Goal: Task Accomplishment & Management: Use online tool/utility

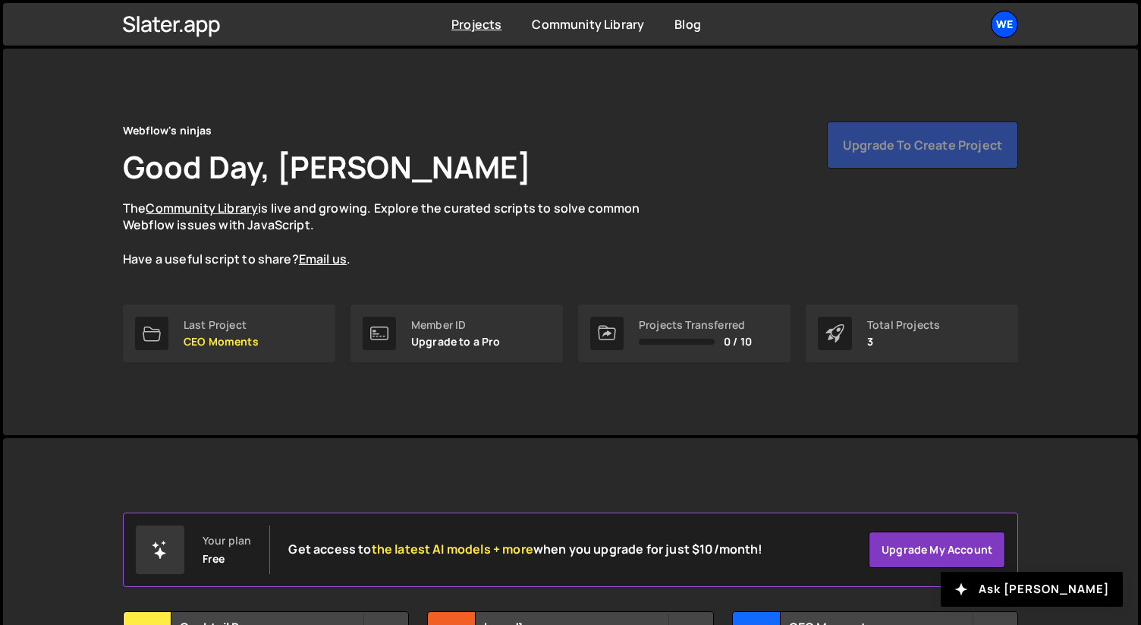
click at [1001, 20] on div "We" at bounding box center [1004, 24] width 27 height 27
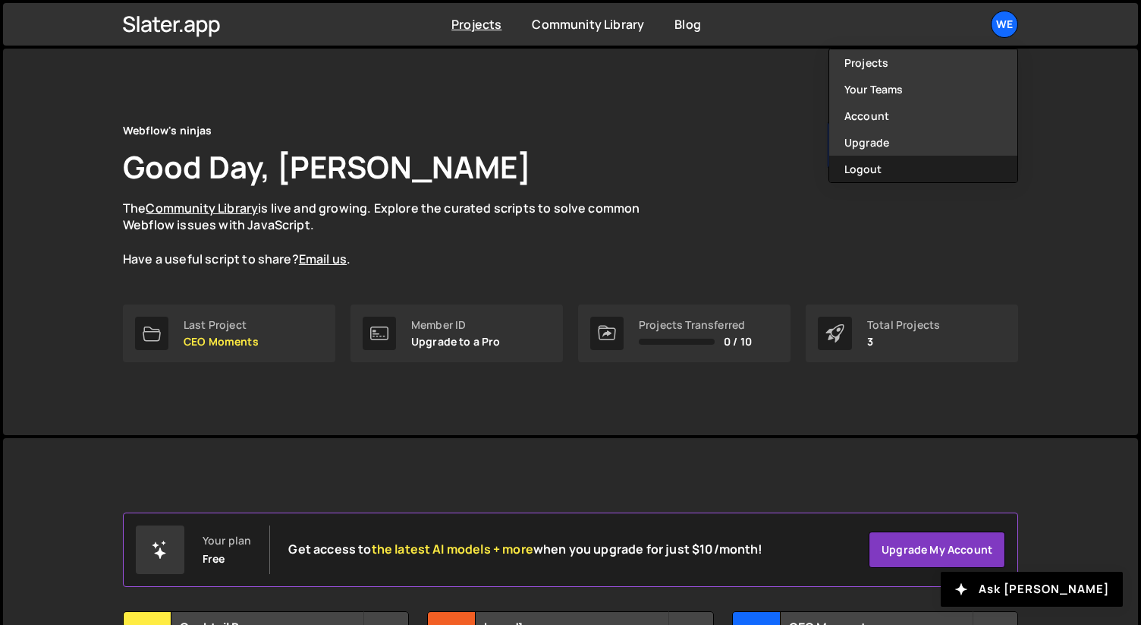
click at [920, 159] on button "Logout" at bounding box center [923, 169] width 188 height 27
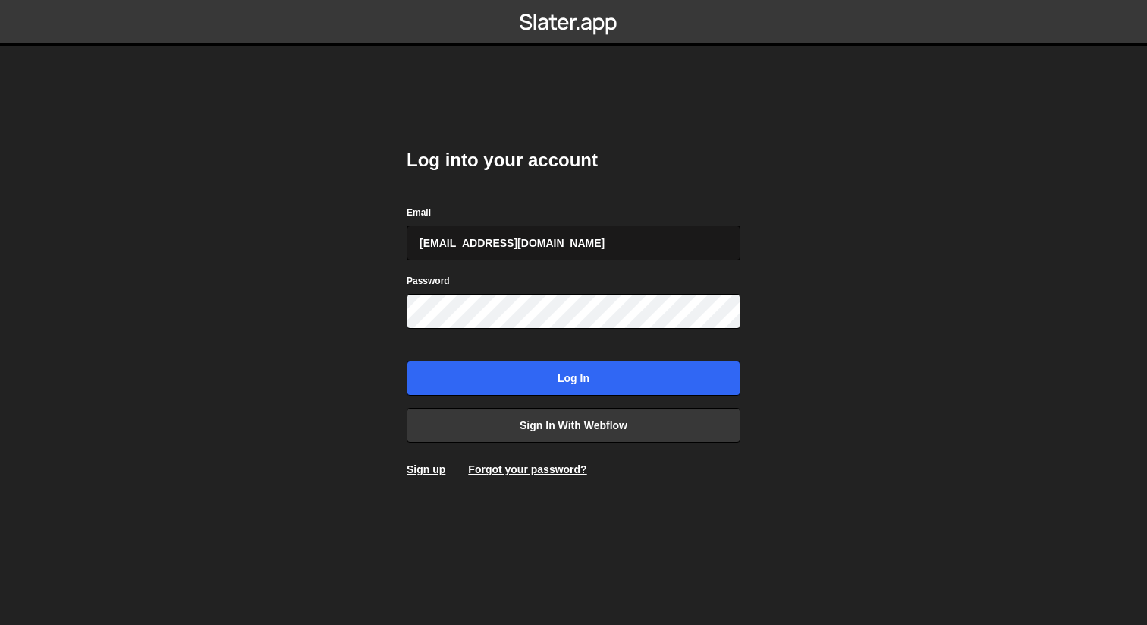
click at [571, 247] on input "gdtsonev@gmail.com" at bounding box center [574, 242] width 334 height 35
type input "georgi@branda.bg"
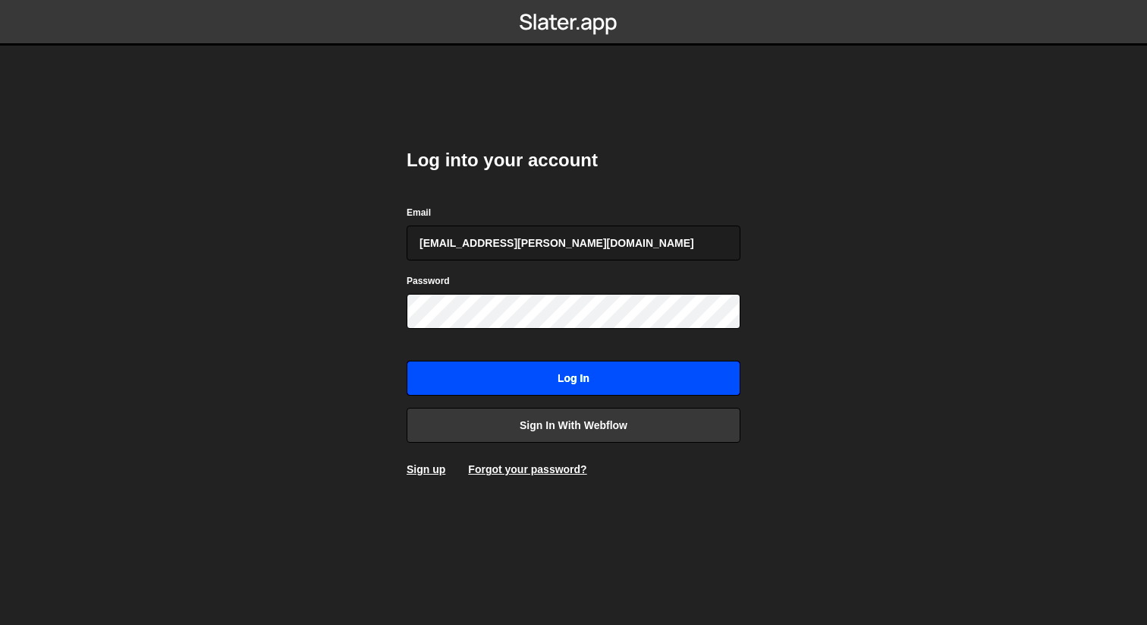
click at [558, 374] on input "Log in" at bounding box center [574, 377] width 334 height 35
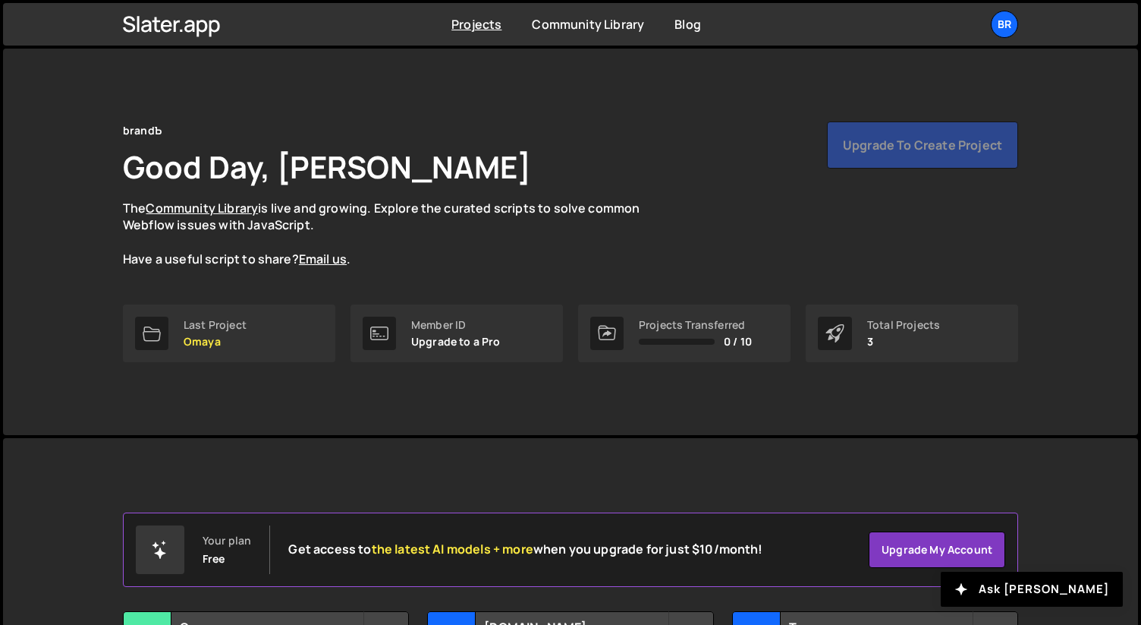
scroll to position [157, 0]
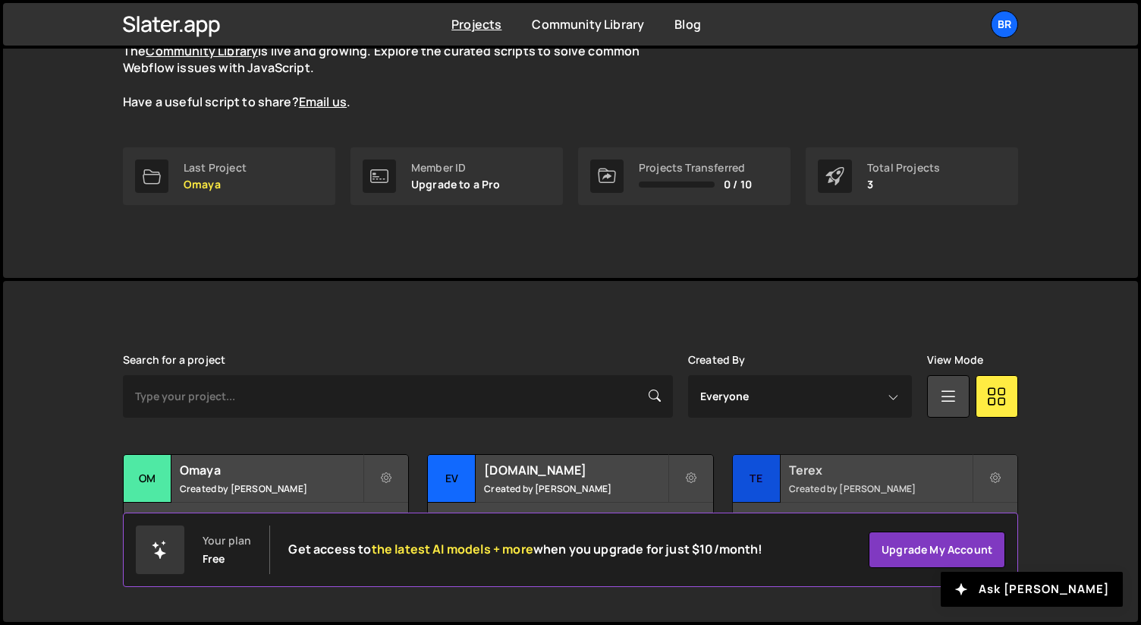
click at [930, 470] on h2 "Terex" at bounding box center [880, 469] width 183 height 17
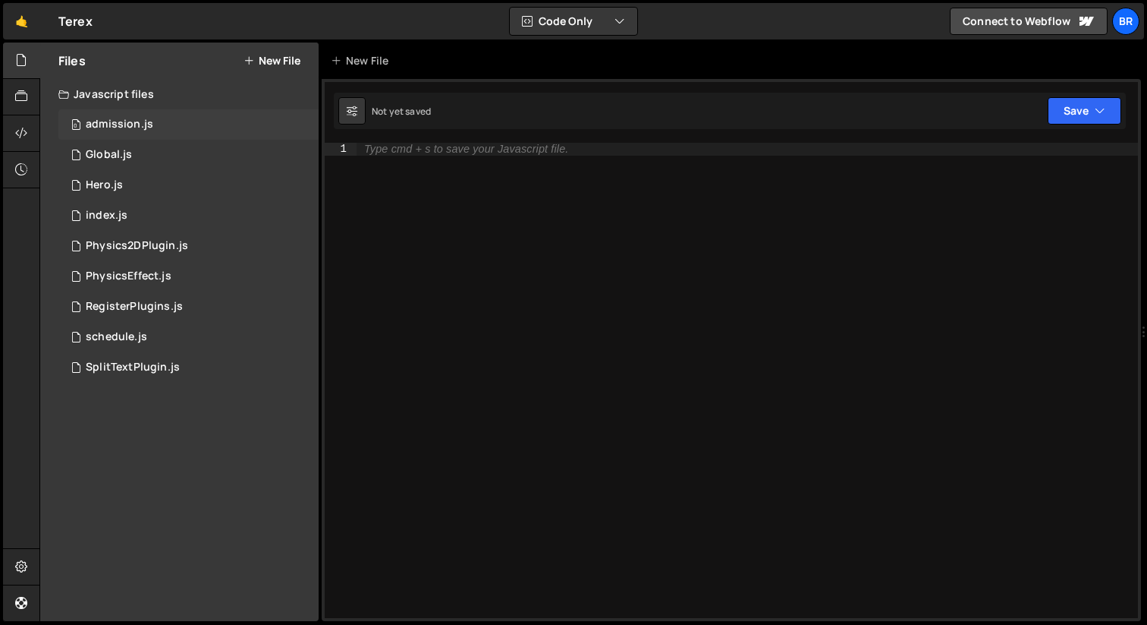
click at [161, 123] on div "0 admission.js 0" at bounding box center [188, 124] width 260 height 30
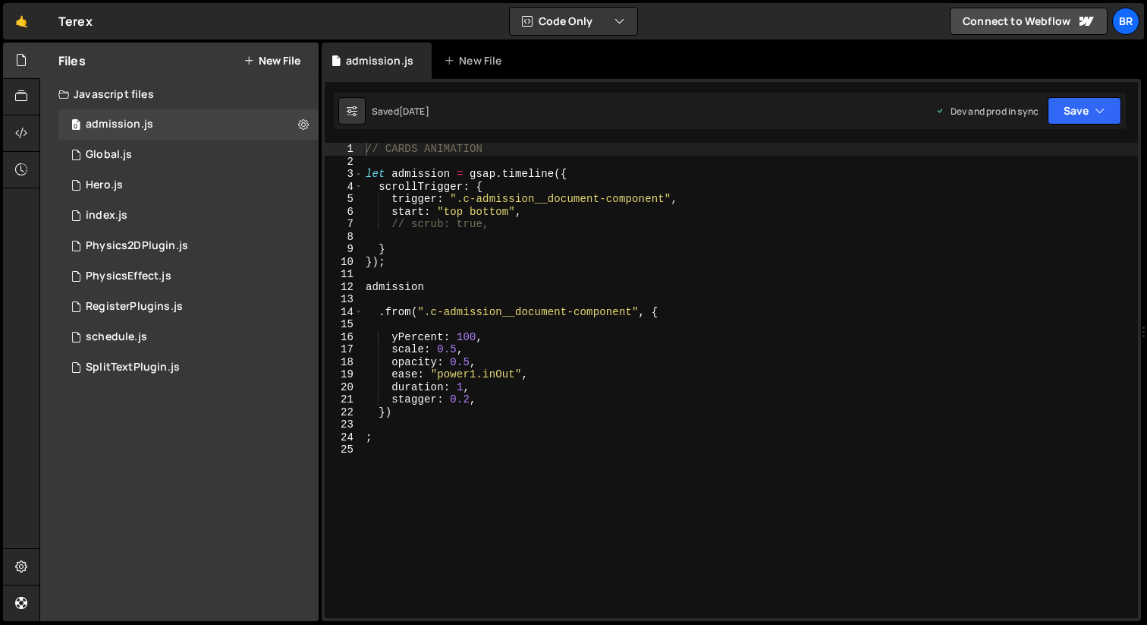
click at [147, 94] on div "Javascript files" at bounding box center [179, 94] width 278 height 30
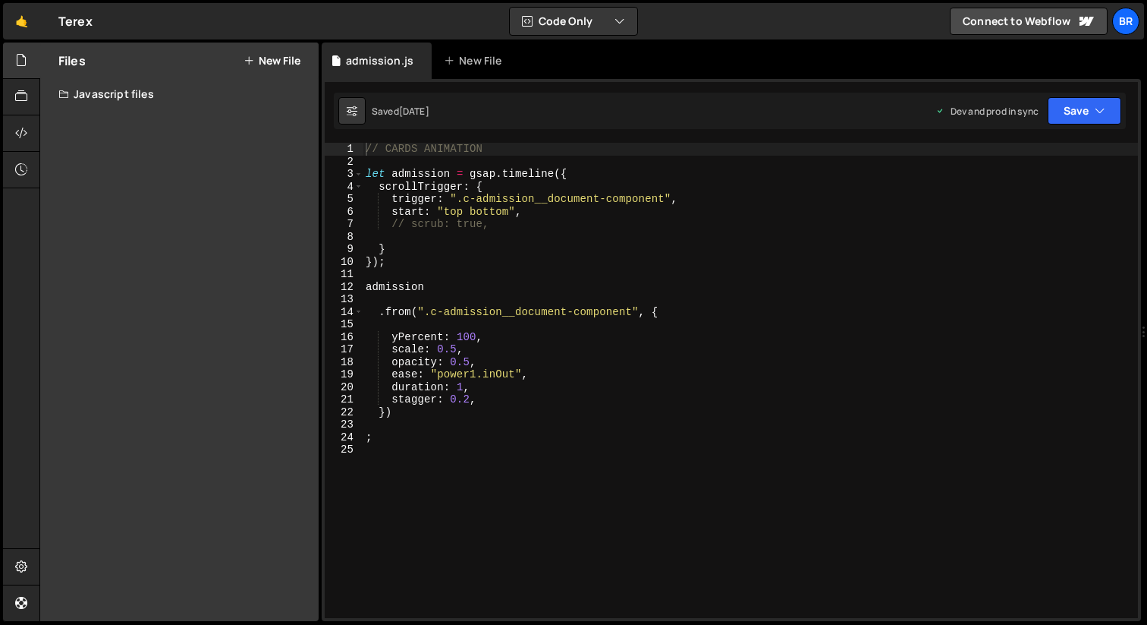
click at [51, 92] on div "Javascript files" at bounding box center [179, 94] width 278 height 30
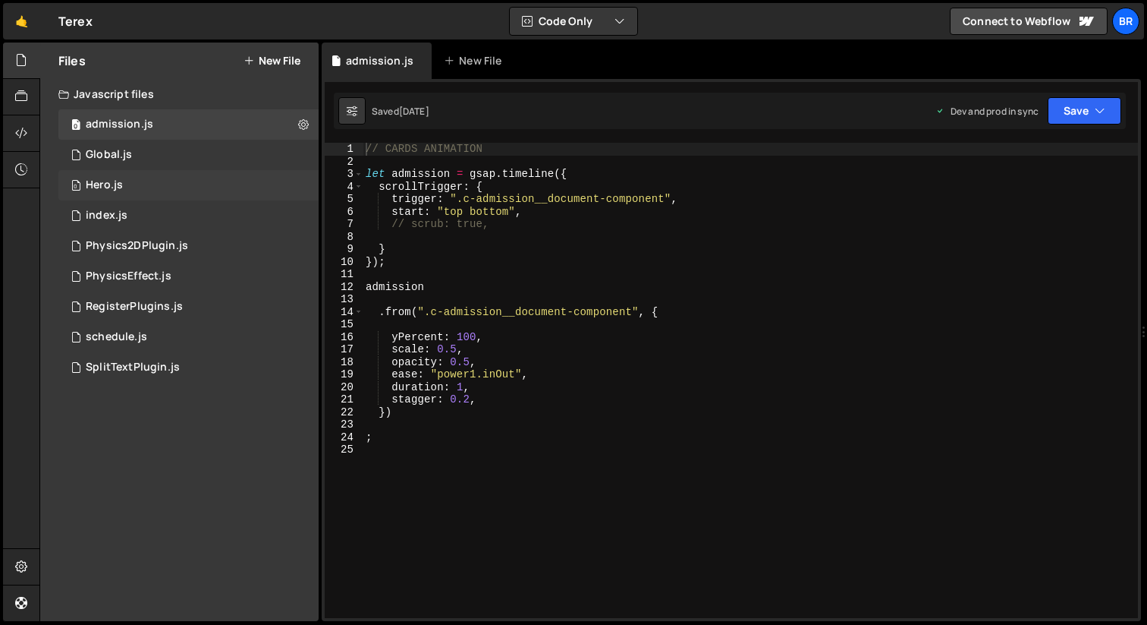
click at [125, 185] on div "0 Hero.js 0" at bounding box center [191, 185] width 266 height 30
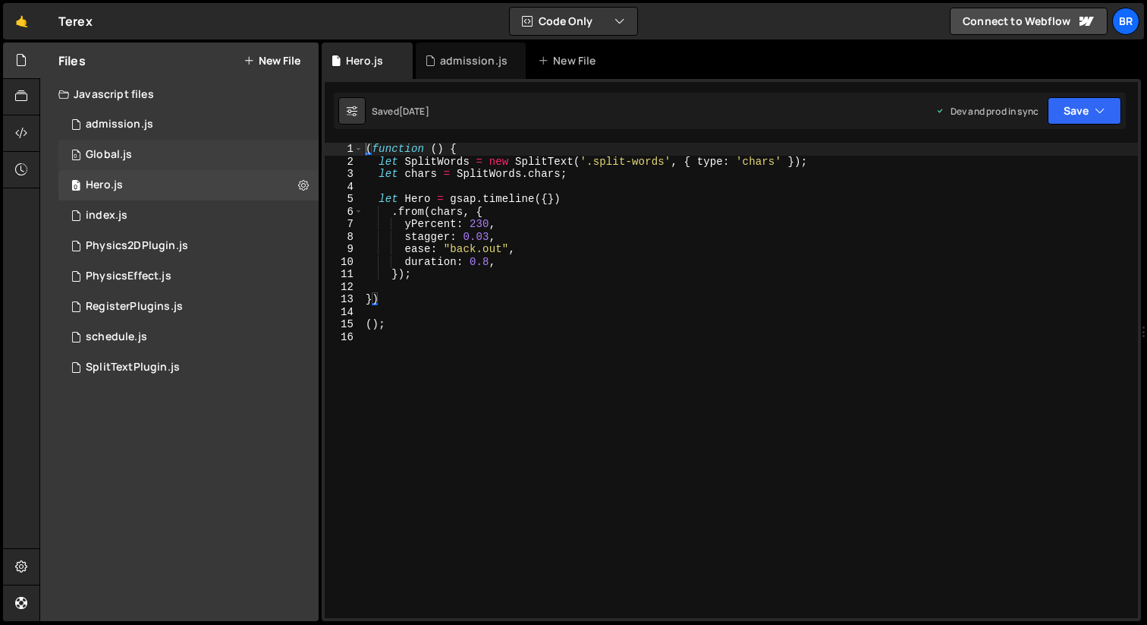
click at [121, 160] on div "Global.js" at bounding box center [109, 155] width 46 height 14
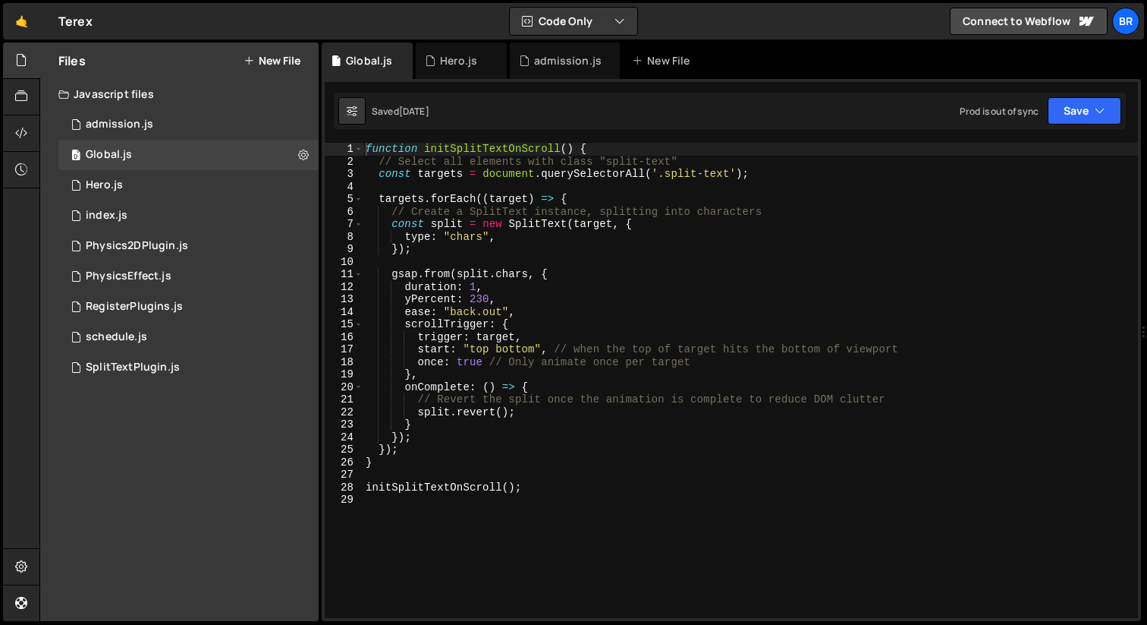
type textarea "start: "top bottom", // when the top of target hits the bottom of viewport"
click at [758, 349] on div "function initSplitTextOnScroll ( ) { // Select all elements with class "split-t…" at bounding box center [751, 393] width 776 height 500
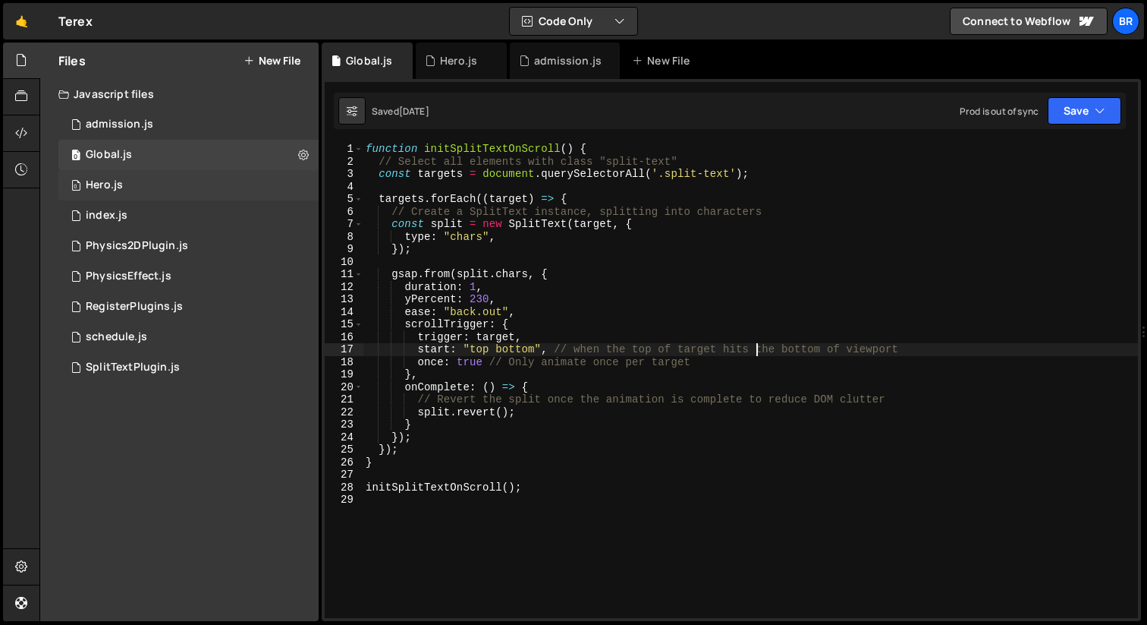
click at [139, 177] on div "0 Hero.js 0" at bounding box center [191, 185] width 266 height 30
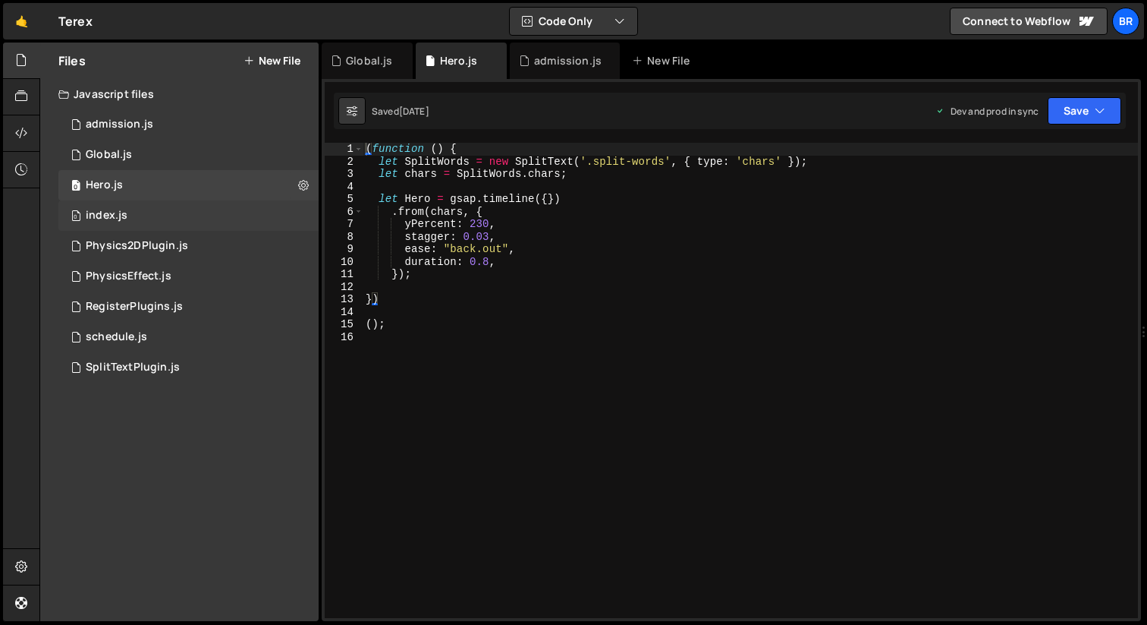
click at [166, 209] on div "0 index.js 0" at bounding box center [191, 215] width 266 height 30
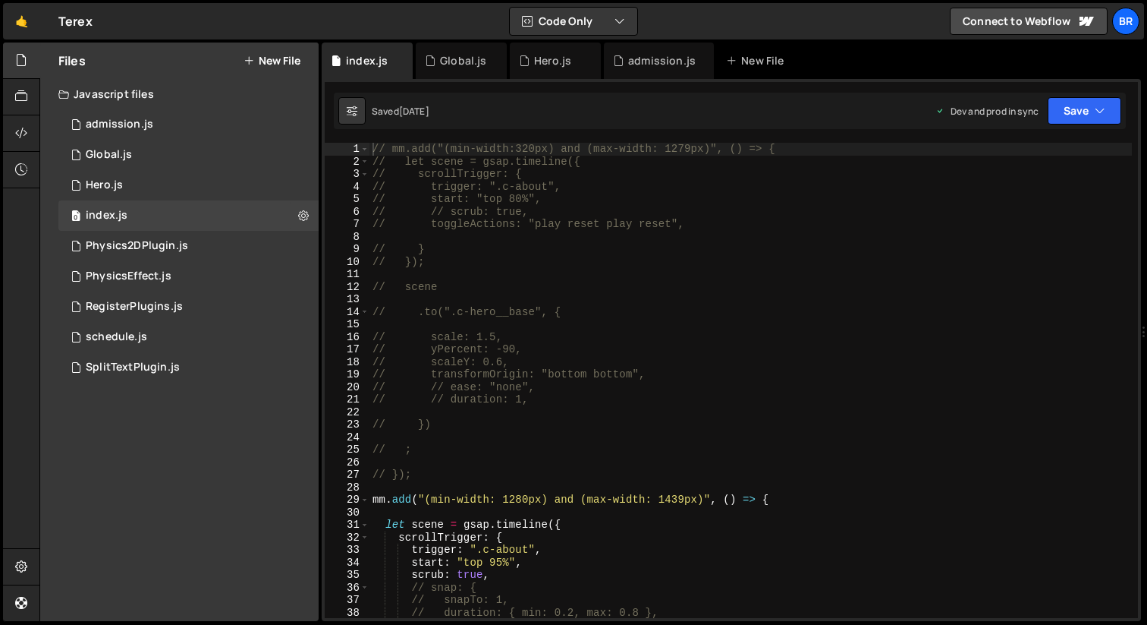
scroll to position [1521, 0]
click at [644, 325] on div "// mm.add("(min-width:320px) and (max-width: 1279px)", () => { // let scene = g…" at bounding box center [751, 393] width 763 height 500
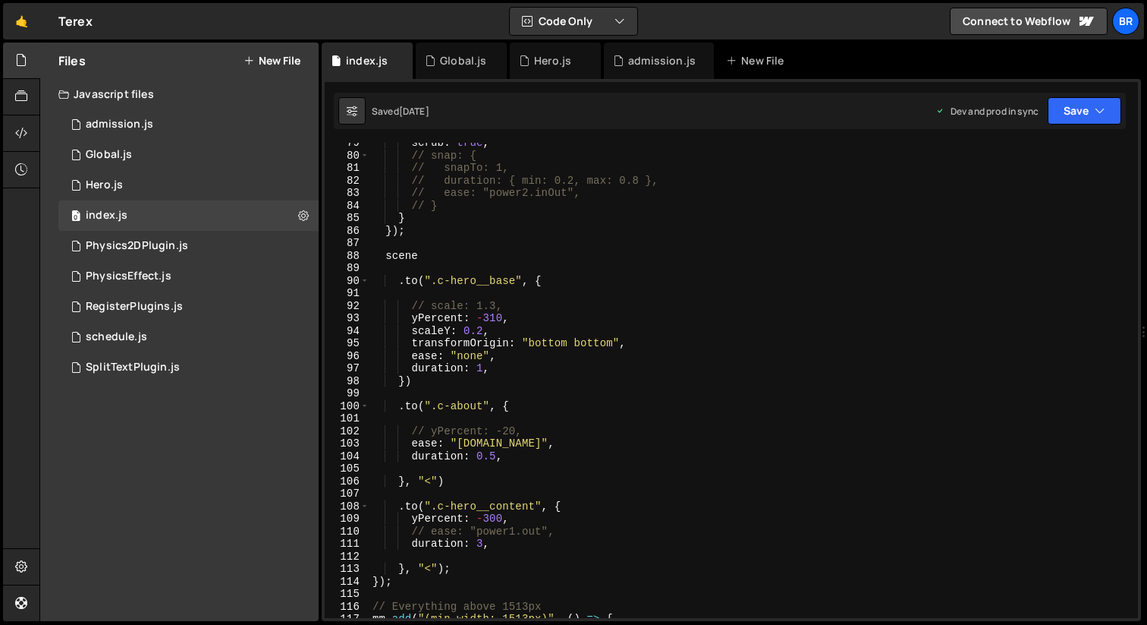
scroll to position [746, 0]
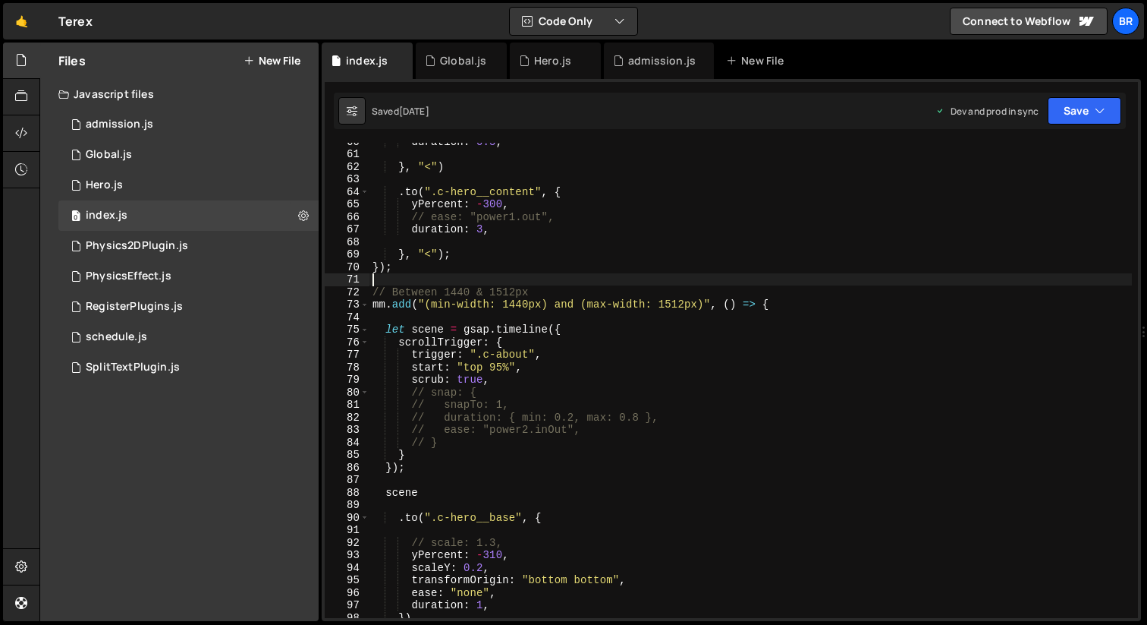
click at [481, 282] on div "duration : 0.5 , } , "<" ) . to ( ".c-hero__content" , { yPercent : - 300 , // …" at bounding box center [751, 385] width 763 height 500
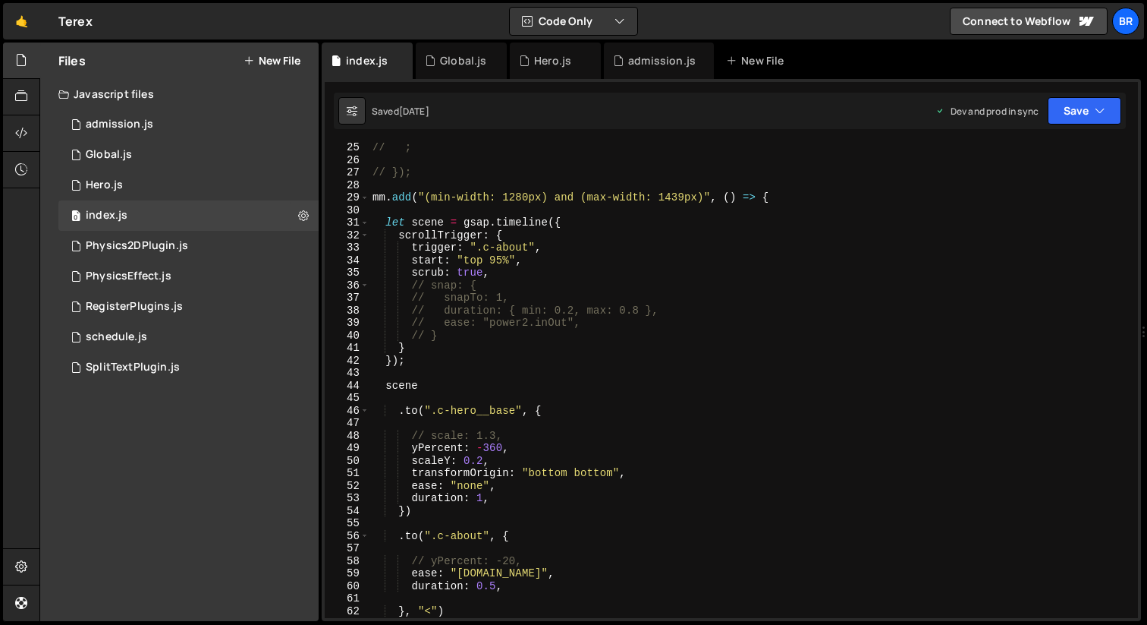
scroll to position [109, 0]
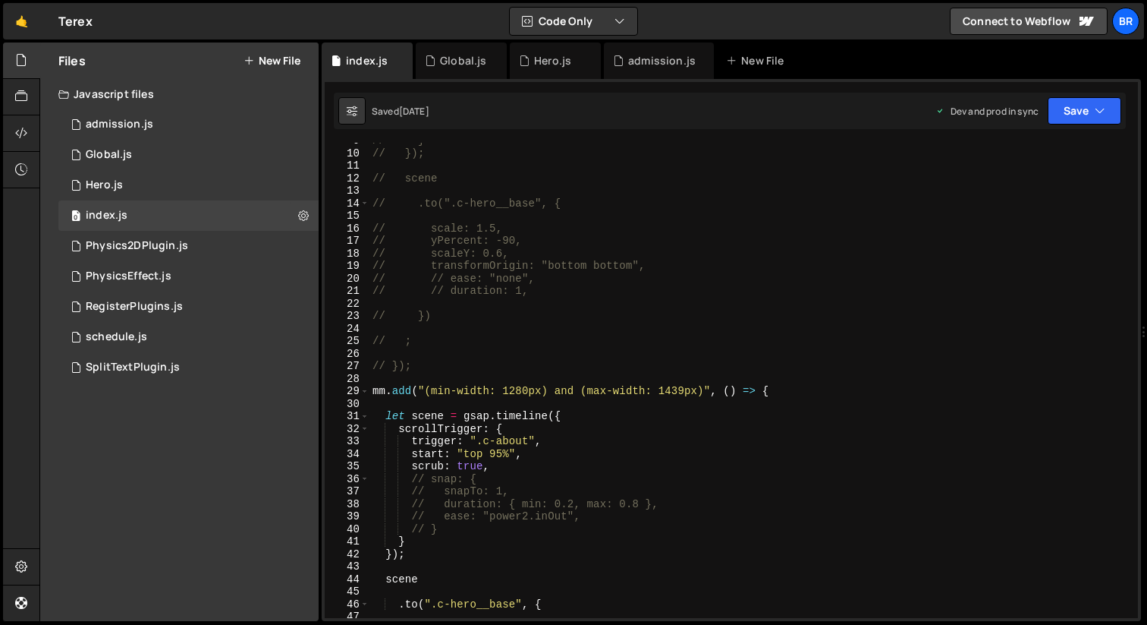
click at [588, 395] on div "// } // }); // scene // .to(".c-hero__base", { // scale: 1.5, // yPercent: -90,…" at bounding box center [751, 384] width 763 height 500
type textarea "mm.add("(min-width: 1280px) and (max-width: 1439px)", () => {"
click at [274, 67] on button "New File" at bounding box center [272, 61] width 57 height 12
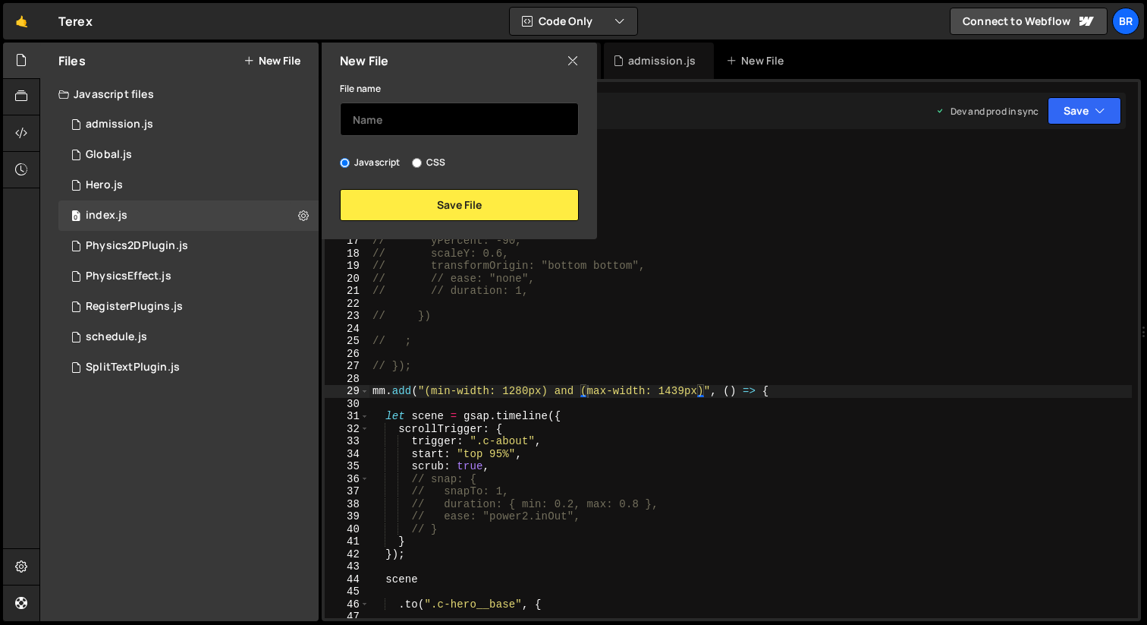
click at [361, 114] on input "text" at bounding box center [459, 118] width 239 height 33
paste input "<!-- Lenis --> <link rel="stylesheet" href="https://unpkg.com/lenis@1.1.20/dist…"
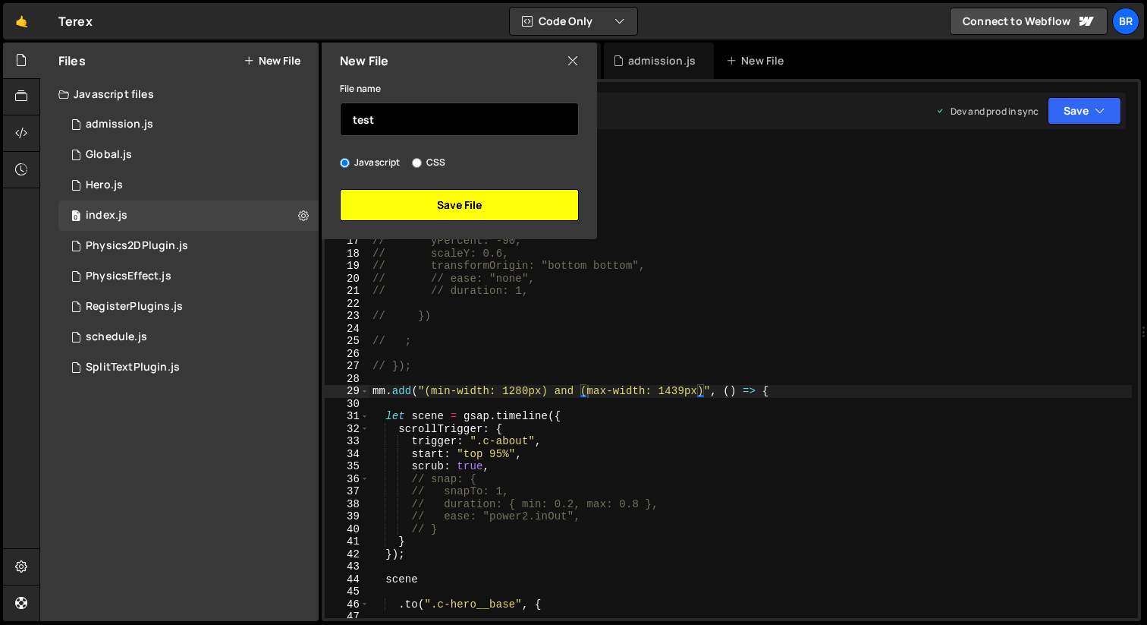
type input "test"
click at [529, 209] on button "Save File" at bounding box center [459, 205] width 239 height 32
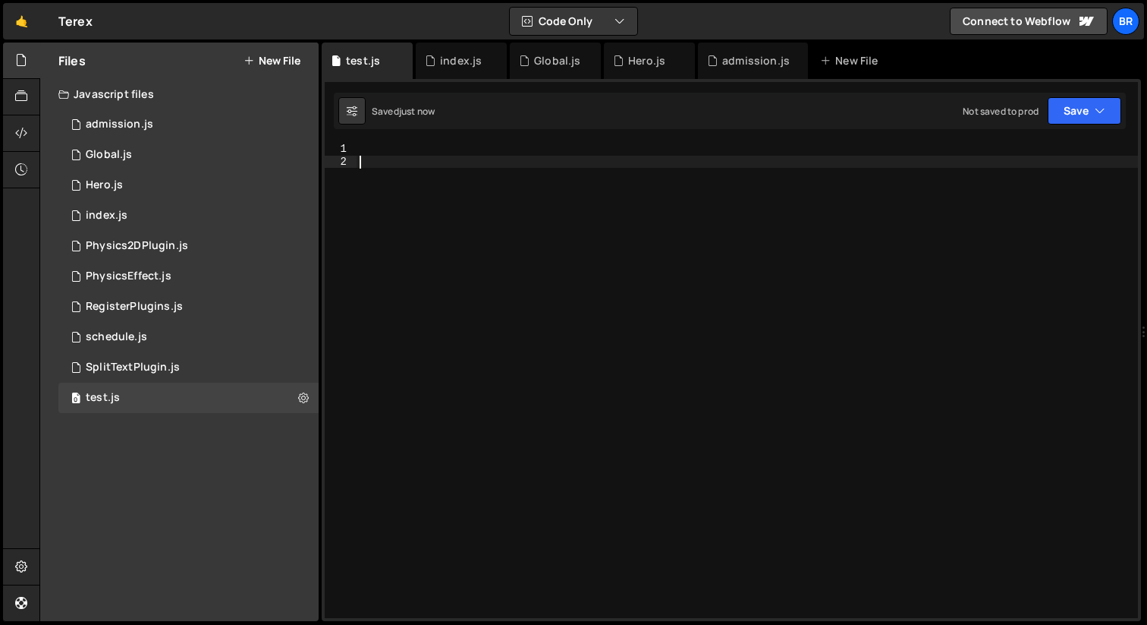
click at [575, 241] on div at bounding box center [748, 393] width 782 height 500
click at [513, 159] on div at bounding box center [748, 393] width 782 height 500
click at [500, 121] on div "Saved just now Not saved to prod Upgrade to Edit Save Save to Staging S Saved j…" at bounding box center [730, 111] width 792 height 36
click at [502, 140] on div "1 Type cmd + s to save your Javascript file. הההההההההההההההההההההההההההההההההה…" at bounding box center [732, 350] width 820 height 542
click at [505, 151] on div at bounding box center [748, 393] width 782 height 500
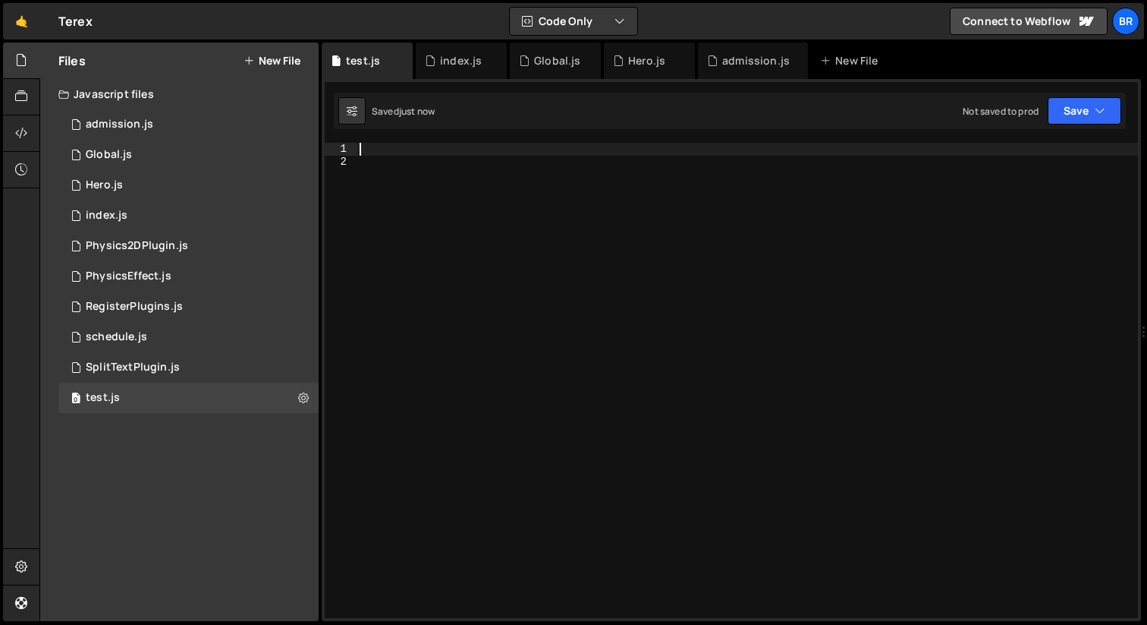
paste textarea "<link rel="stylesheet" href="https://unpkg.com/lenis@1.1.20/dist/lenis.css">"
type textarea "<link rel="stylesheet" href="https://unpkg.com/lenis@1.1.20/dist/lenis.css">"
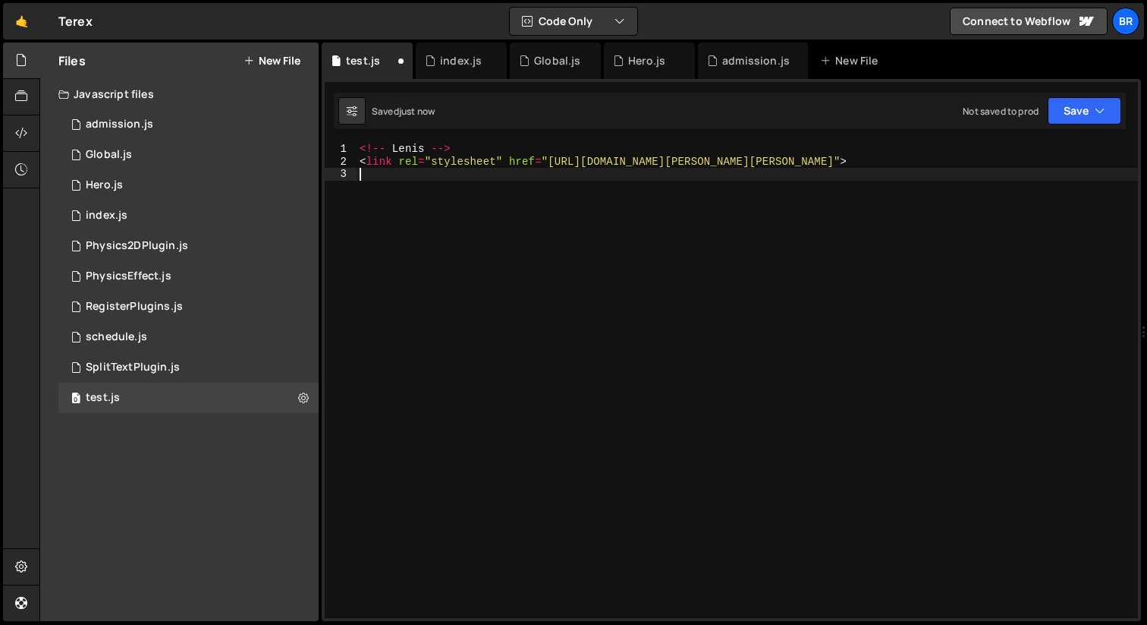
click at [471, 226] on div "<!-- Lenis --> < link rel = "stylesheet" href = "https://unpkg.com/lenis@1.1.20…" at bounding box center [748, 393] width 782 height 500
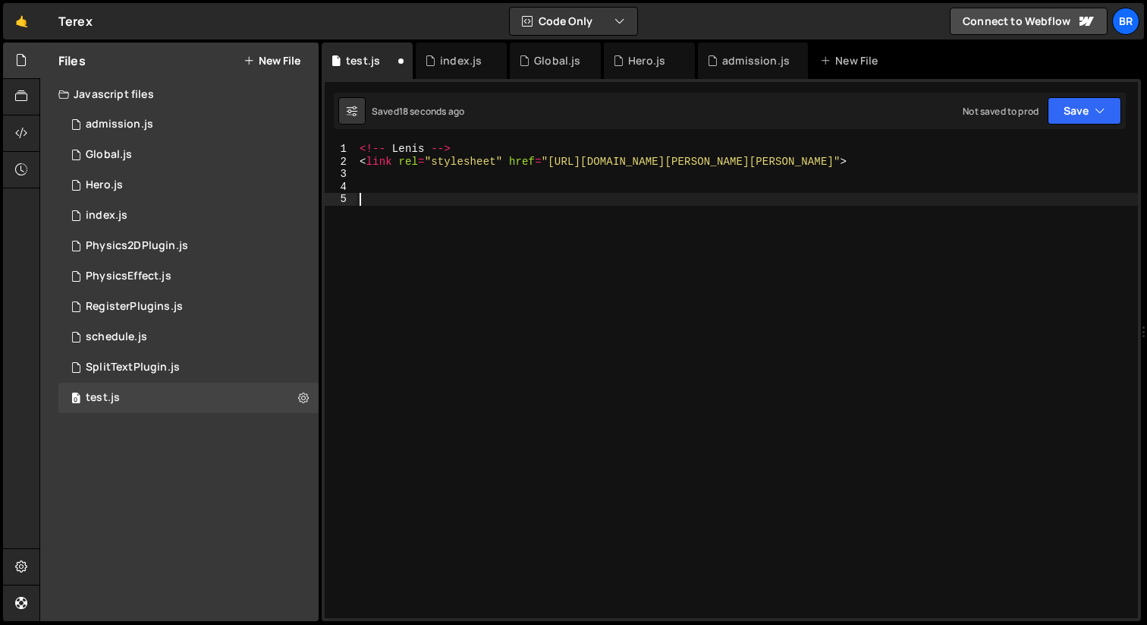
paste textarea "<script src="https://unpkg.com/lenis@1.1.20/dist/lenis.min.js"></script>"
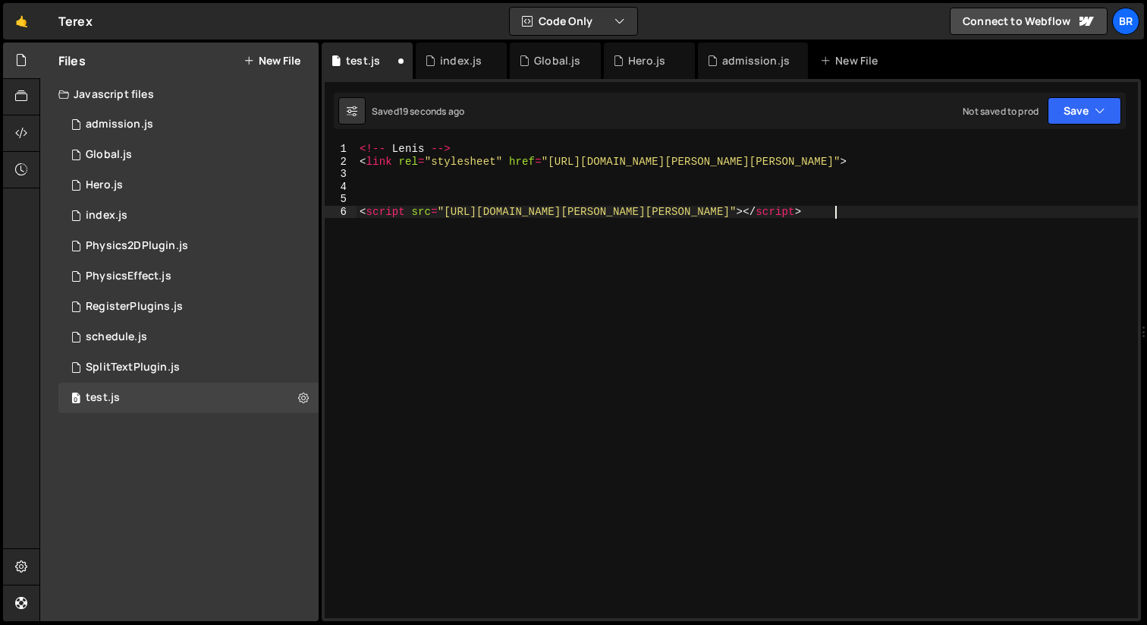
click at [429, 324] on div "<!-- Lenis --> < link rel = "stylesheet" href = "https://unpkg.com/lenis@1.1.20…" at bounding box center [748, 393] width 782 height 500
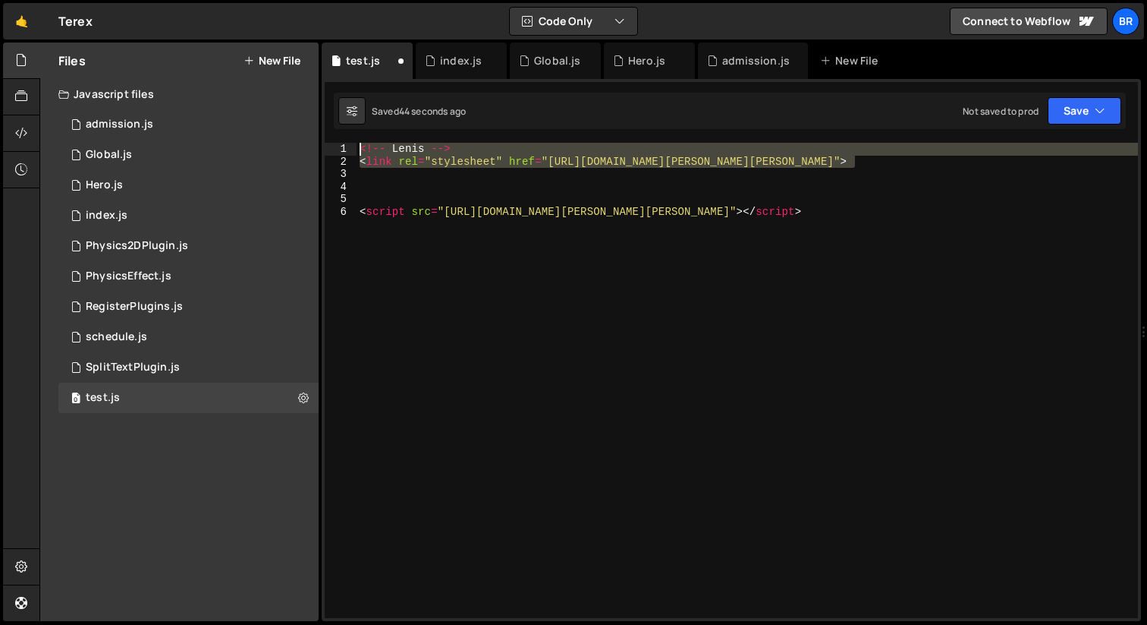
drag, startPoint x: 344, startPoint y: 121, endPoint x: 330, endPoint y: 121, distance: 13.7
click at [330, 121] on div "1 Type cmd + s to save your Javascript file. הההההההההההההההההההההההההההההההההה…" at bounding box center [732, 350] width 820 height 542
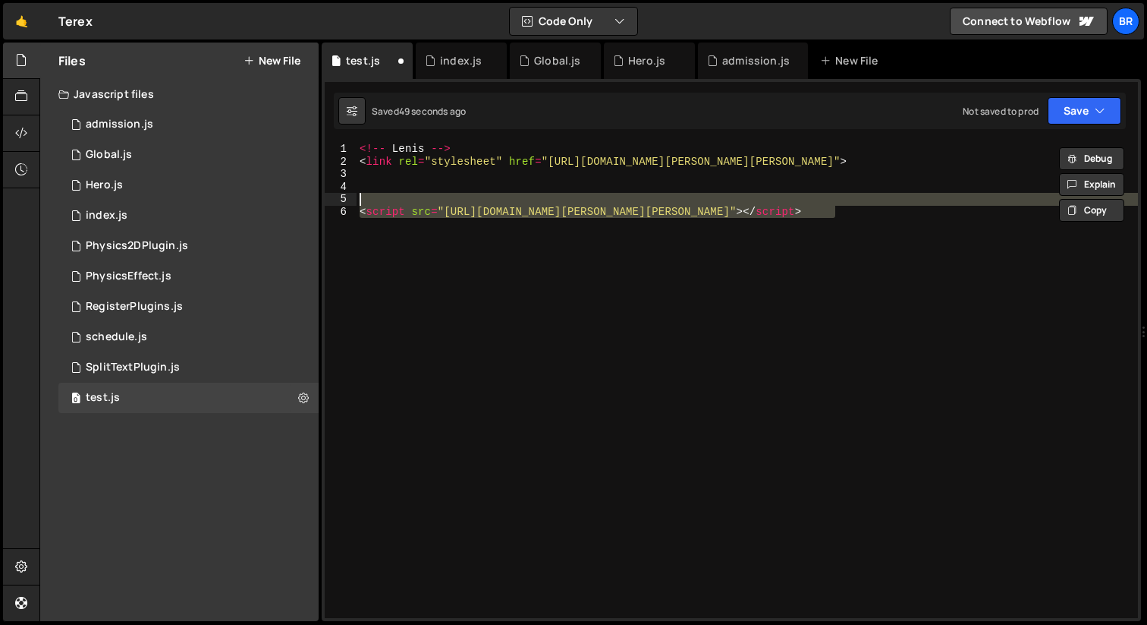
drag, startPoint x: 658, startPoint y: 260, endPoint x: 319, endPoint y: 196, distance: 344.5
click at [319, 196] on div "Files New File Javascript files 0 admission.js 0 0 Global.js 0 0 Hero.js 0 0 0 0" at bounding box center [593, 331] width 1108 height 579
click at [540, 368] on div "<!-- Lenis --> < link rel = "stylesheet" href = "https://unpkg.com/lenis@1.1.20…" at bounding box center [748, 380] width 782 height 475
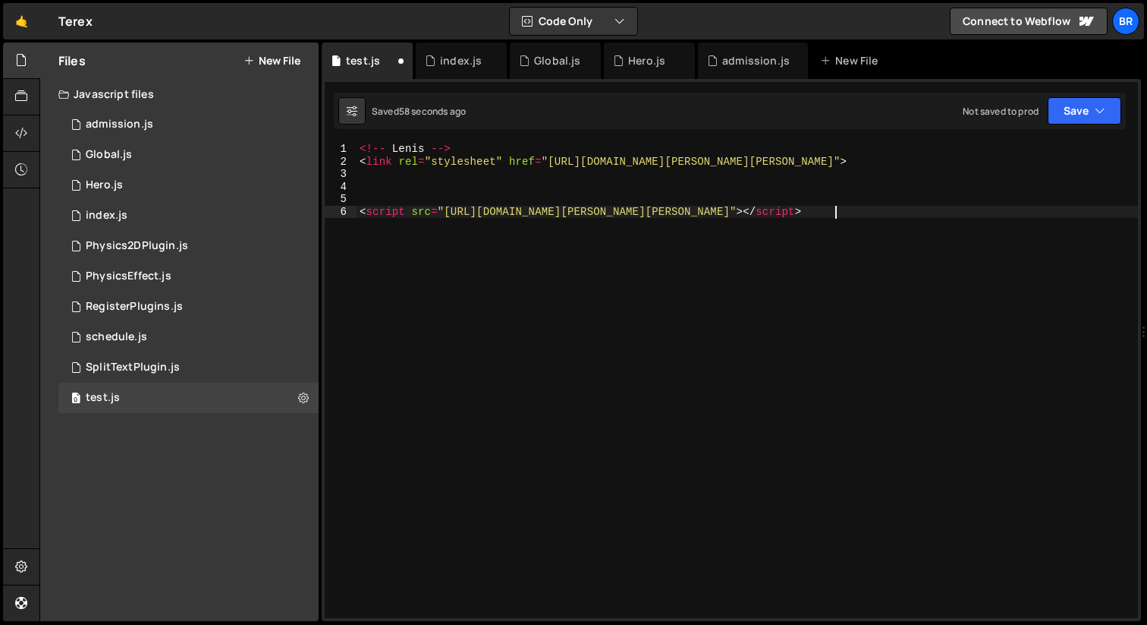
type textarea "<script src="https://unpkg.com/lenis@1.1.20/dist/lenis.min.js"></script>"
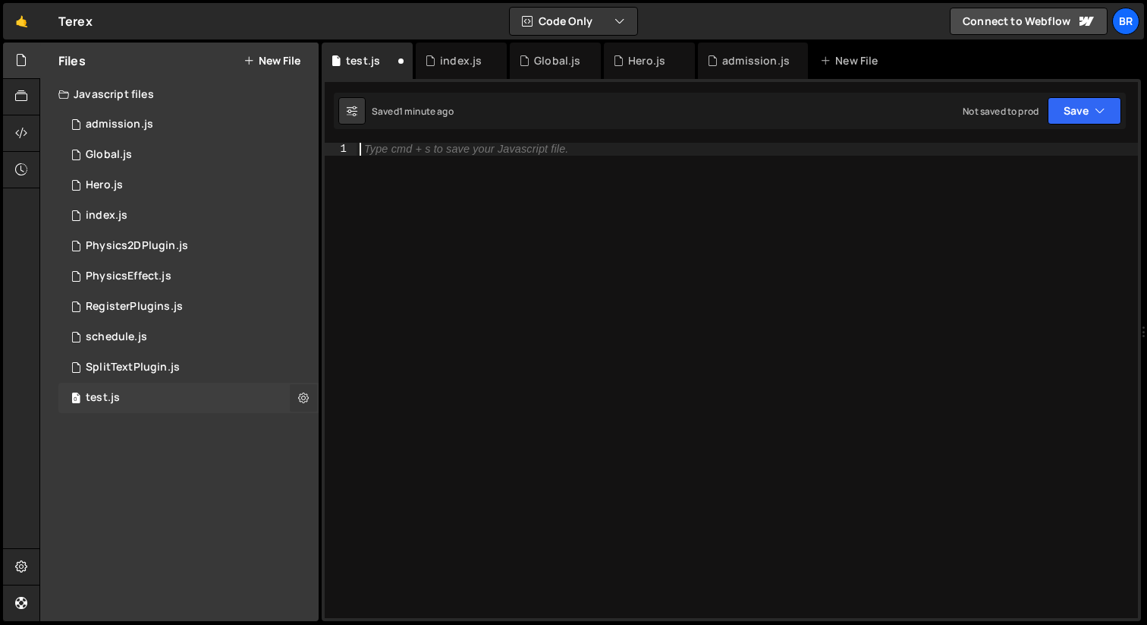
click at [299, 401] on icon at bounding box center [303, 397] width 11 height 14
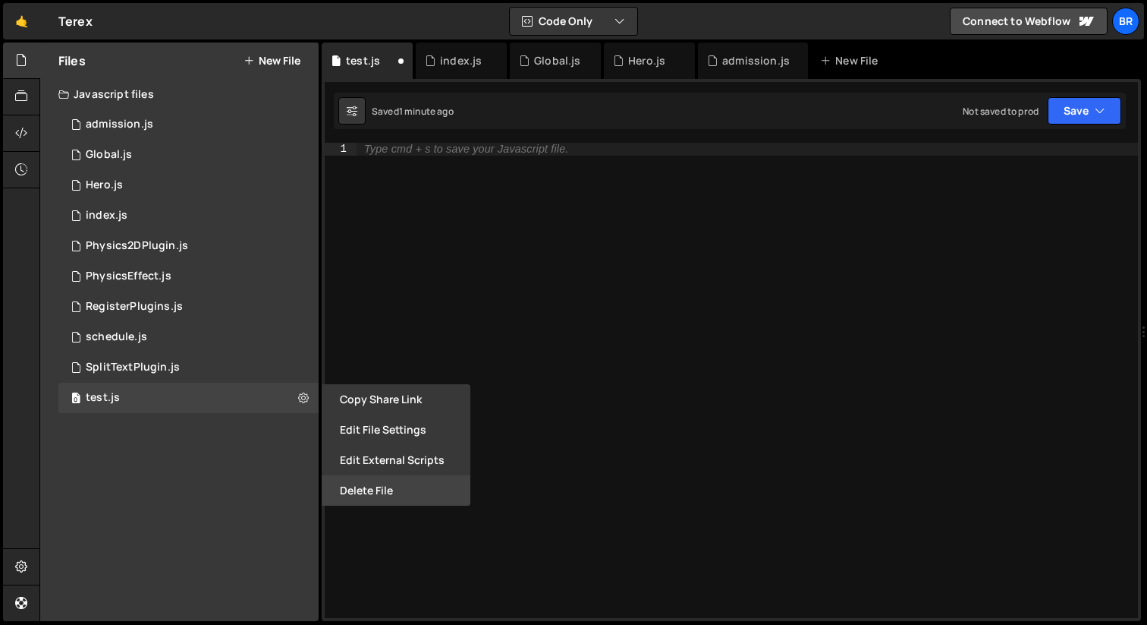
click at [382, 492] on button "Delete File" at bounding box center [396, 490] width 149 height 30
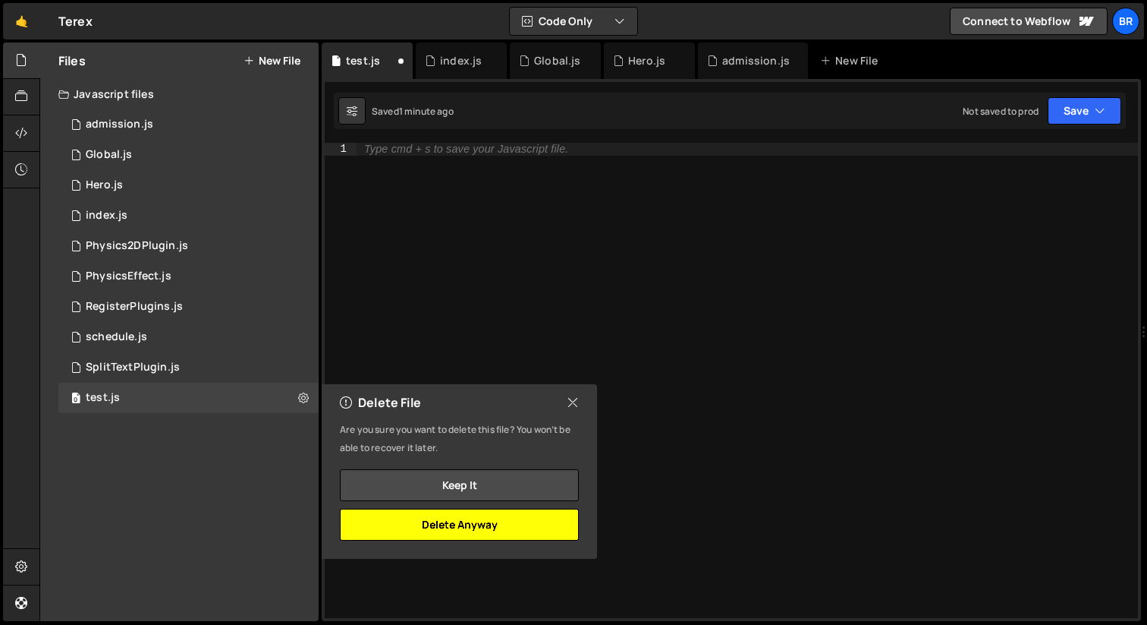
click at [506, 527] on button "Delete Anyway" at bounding box center [459, 524] width 239 height 32
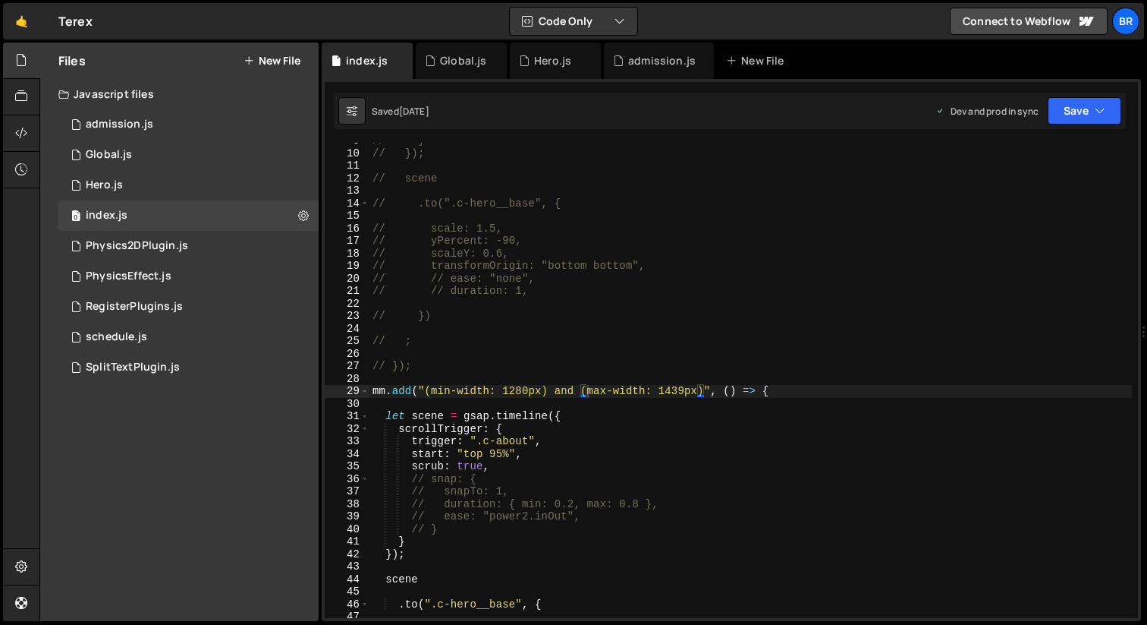
scroll to position [1521, 0]
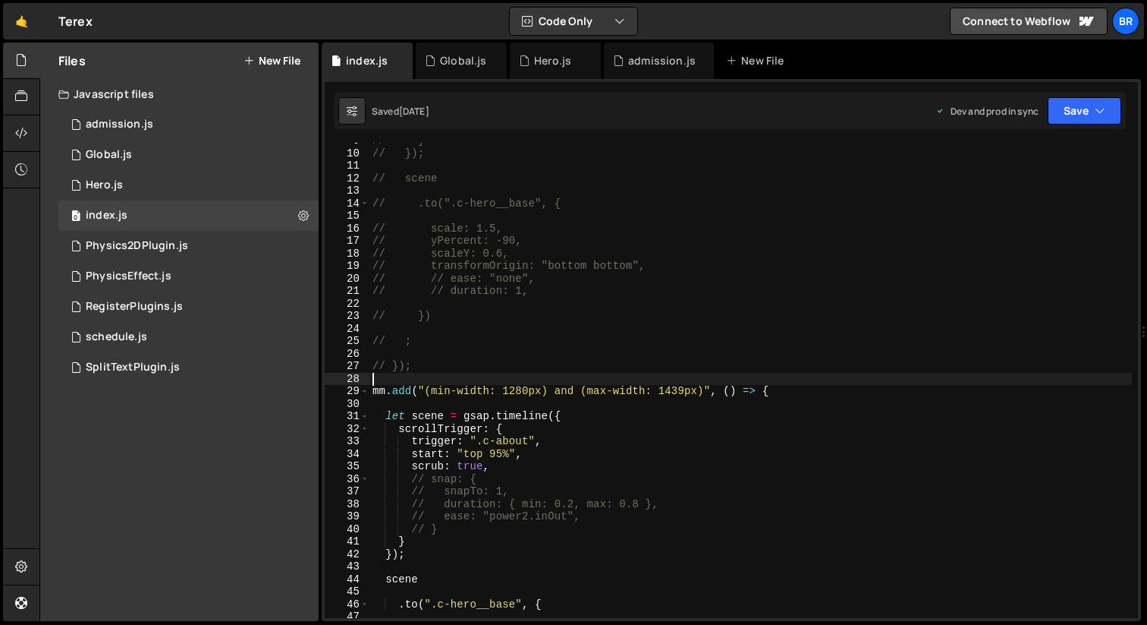
click at [695, 374] on div "// } // }); // scene // .to(".c-hero__base", { // scale: 1.5, // yPercent: -90,…" at bounding box center [751, 384] width 763 height 500
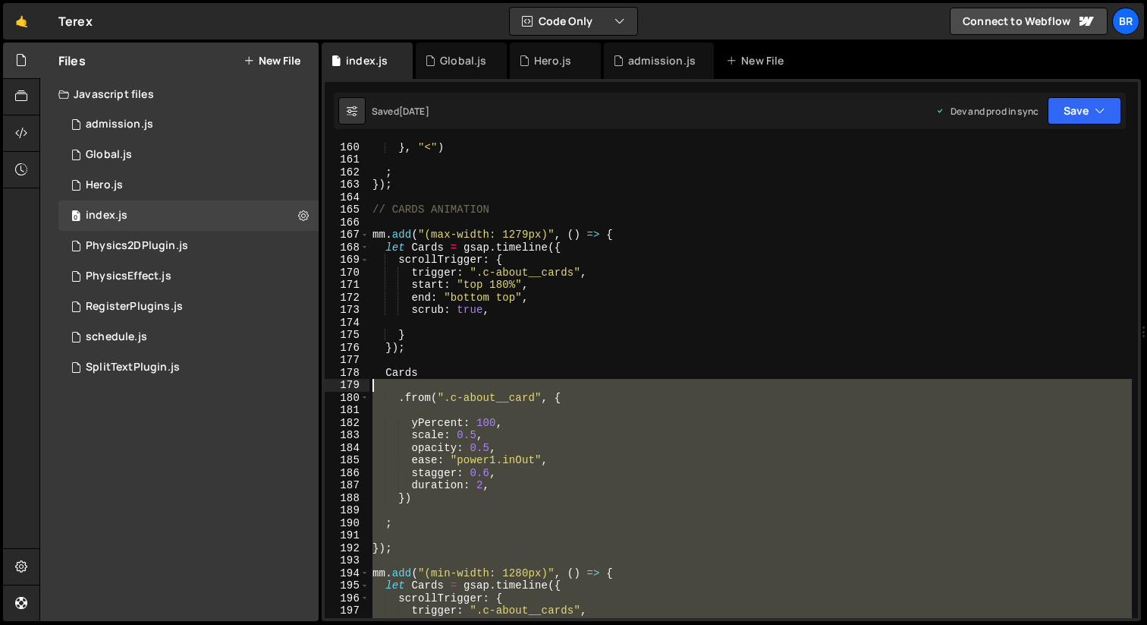
scroll to position [1908, 0]
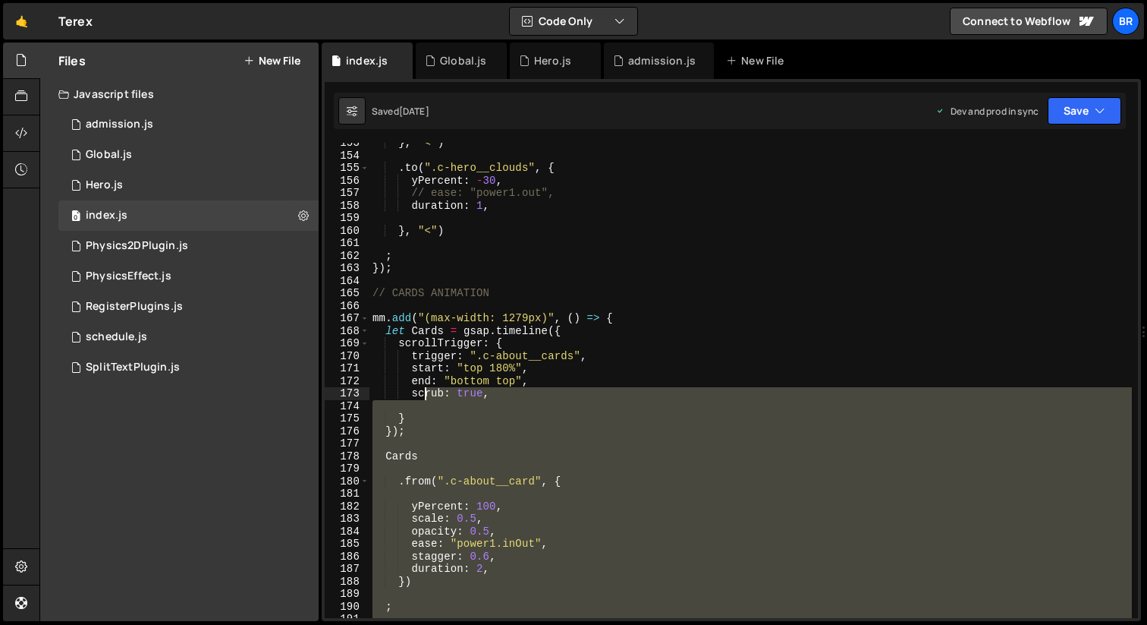
drag, startPoint x: 422, startPoint y: 386, endPoint x: 439, endPoint y: 394, distance: 18.3
click at [433, 390] on div "} , "<" ) . to ( ".c-hero__clouds" , { yPercent : - 30 , // ease: "power1.out",…" at bounding box center [751, 387] width 763 height 500
type textarea "scrub: true,"
click at [470, 406] on div "} , "<" ) . to ( ".c-hero__clouds" , { yPercent : - 30 , // ease: "power1.out",…" at bounding box center [751, 380] width 763 height 475
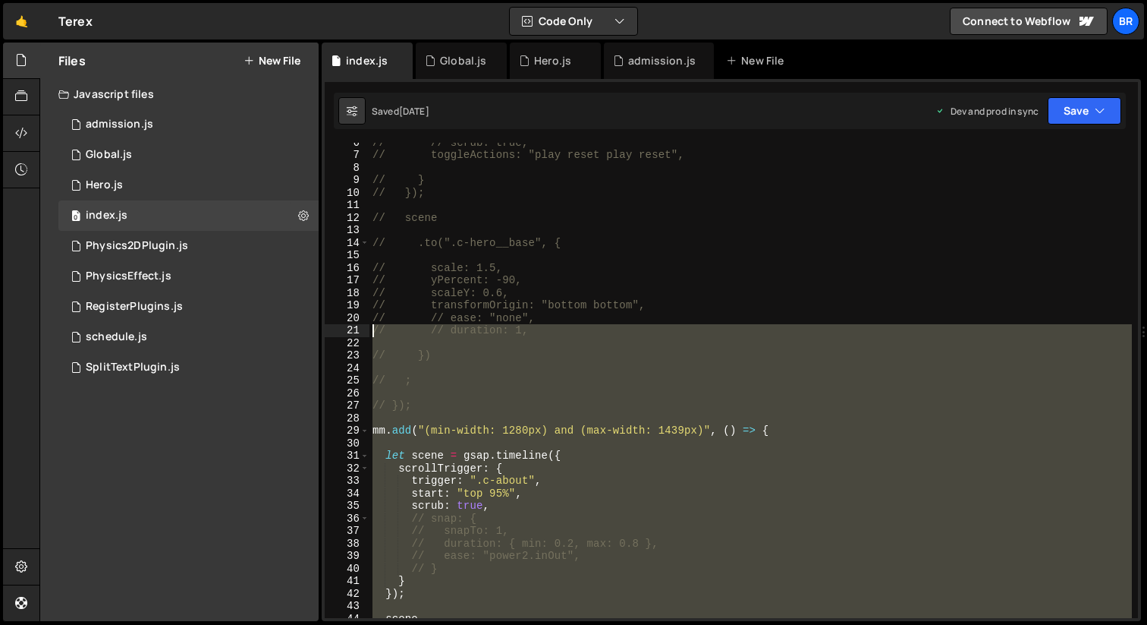
scroll to position [0, 0]
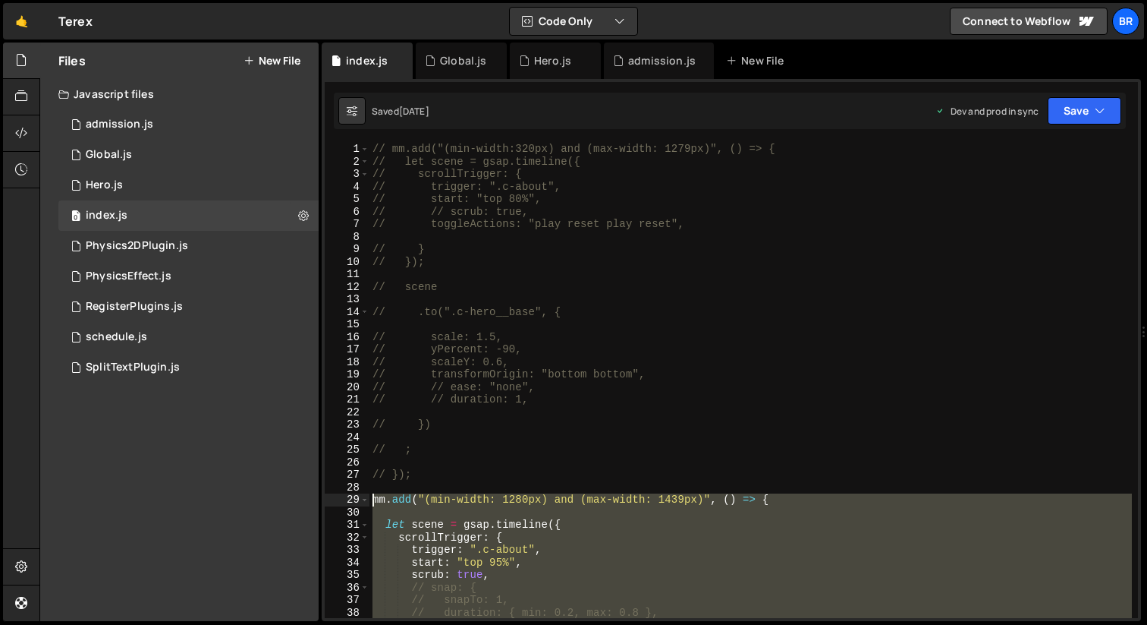
drag, startPoint x: 414, startPoint y: 433, endPoint x: 371, endPoint y: 494, distance: 74.7
click at [372, 497] on div "// mm.add("(min-width:320px) and (max-width: 1279px)", () => { // let scene = g…" at bounding box center [751, 393] width 763 height 500
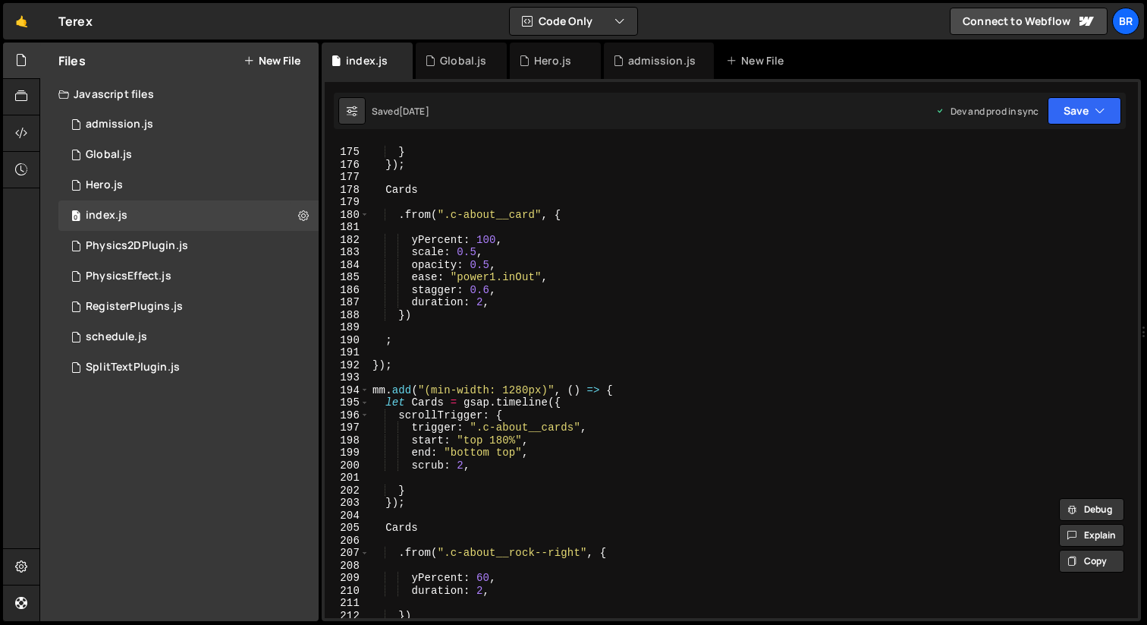
scroll to position [2176, 0]
type textarea "mm.add("(min-width: 1280px) and (max-width: 1439px)", () => {"
